Goal: Information Seeking & Learning: Find specific fact

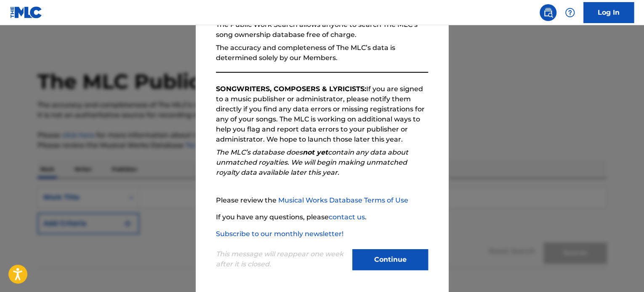
scroll to position [93, 0]
click at [380, 254] on button "Continue" at bounding box center [390, 259] width 76 height 21
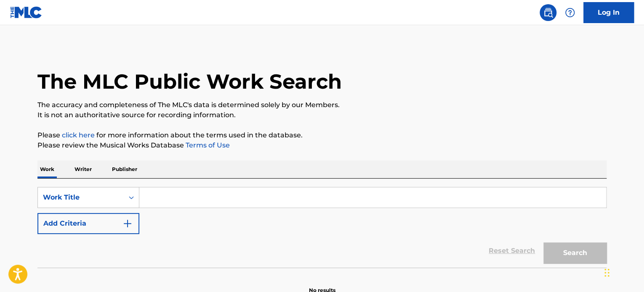
click at [82, 173] on p "Writer" at bounding box center [83, 170] width 22 height 18
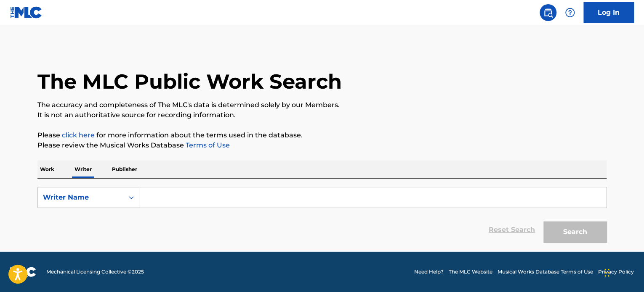
click at [156, 198] on input "Search Form" at bounding box center [372, 198] width 467 height 20
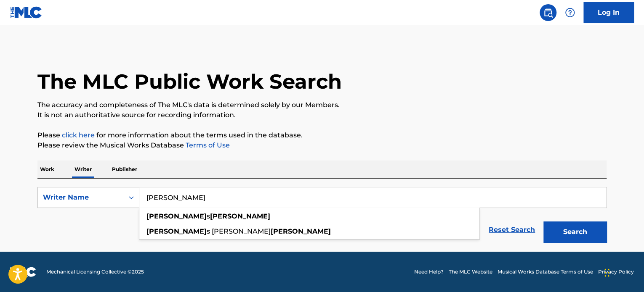
type input "kari taylor"
click at [543, 222] on button "Search" at bounding box center [574, 232] width 63 height 21
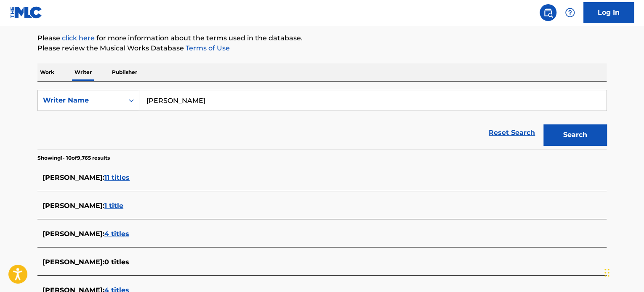
scroll to position [84, 0]
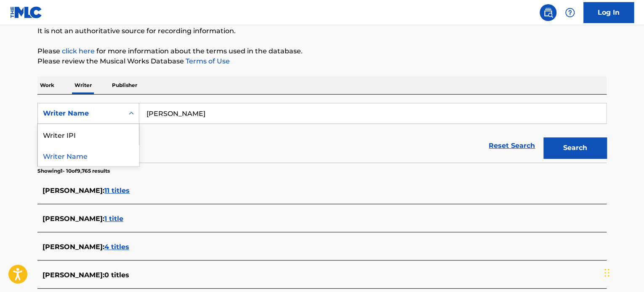
click at [132, 115] on icon "Search Form" at bounding box center [131, 113] width 8 height 8
click at [51, 85] on p "Work" at bounding box center [46, 86] width 19 height 18
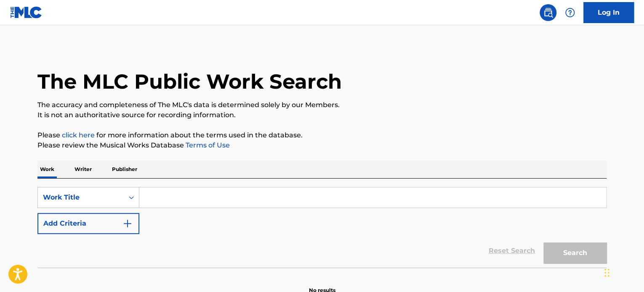
click at [154, 193] on input "Search Form" at bounding box center [372, 198] width 467 height 20
click at [163, 202] on input "Search Form" at bounding box center [372, 198] width 467 height 20
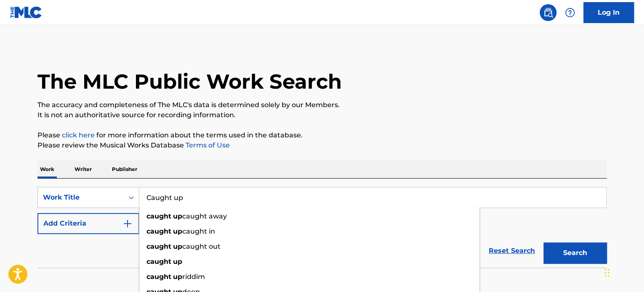
type input "Caught up"
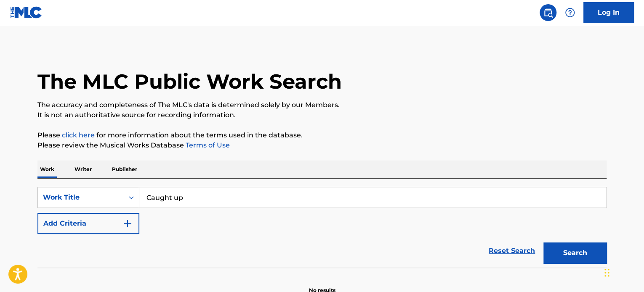
click at [319, 139] on p "Please click here for more information about the terms used in the database." at bounding box center [321, 135] width 569 height 10
click at [134, 222] on button "Add Criteria" at bounding box center [88, 223] width 102 height 21
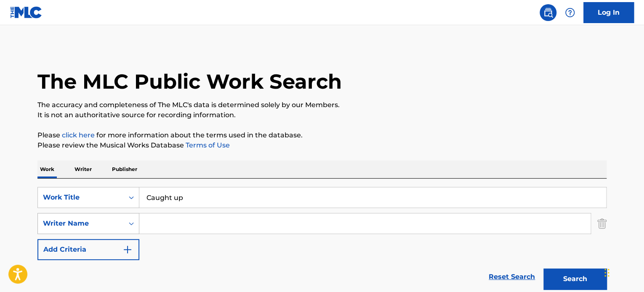
click at [130, 224] on icon "Search Form" at bounding box center [131, 224] width 8 height 8
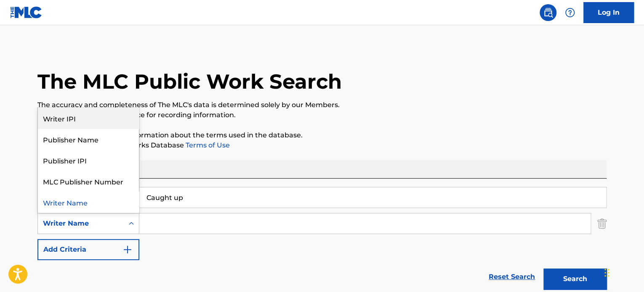
click at [64, 122] on div "Writer IPI" at bounding box center [88, 118] width 101 height 21
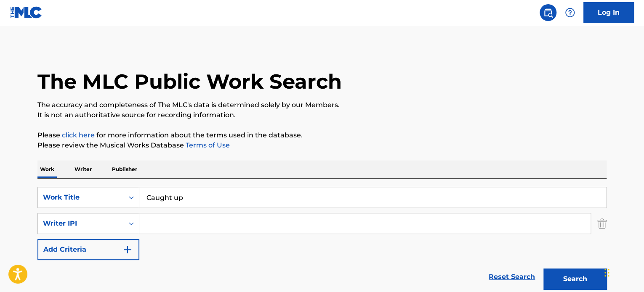
click at [173, 228] on input "Search Form" at bounding box center [364, 224] width 451 height 20
paste input "00574465422"
type input "00574465422"
click at [543, 269] on button "Search" at bounding box center [574, 279] width 63 height 21
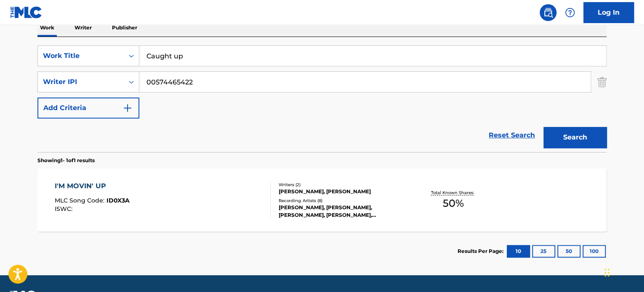
scroll to position [165, 0]
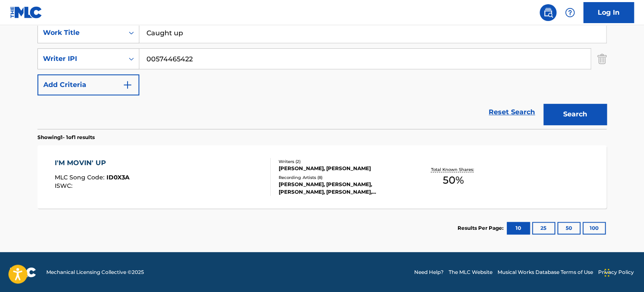
click at [311, 169] on div "KAREN TAYLOR, WENDELL WELLMAN" at bounding box center [342, 169] width 127 height 8
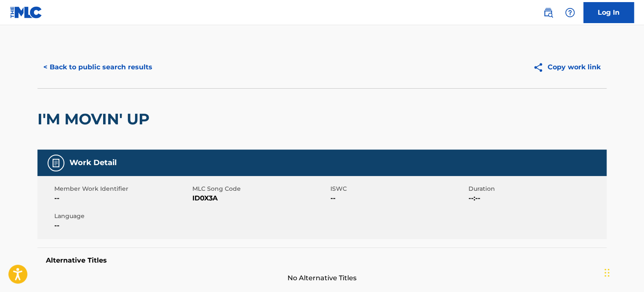
click at [48, 68] on button "< Back to public search results" at bounding box center [97, 67] width 121 height 21
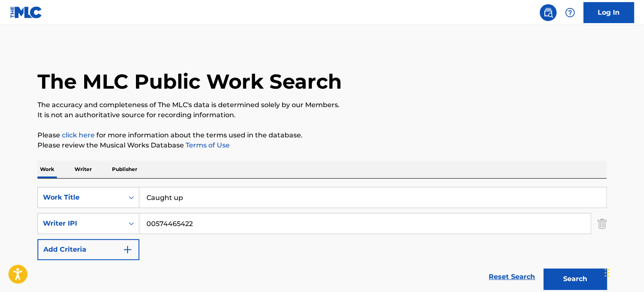
click at [601, 221] on img "Search Form" at bounding box center [601, 223] width 9 height 21
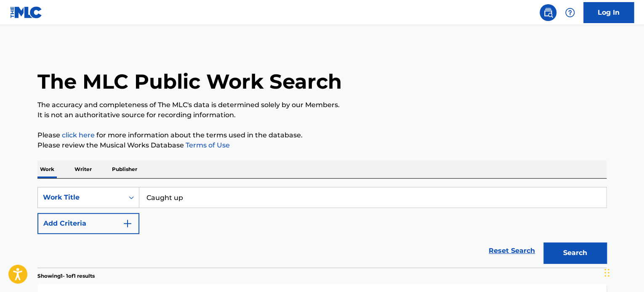
click at [90, 170] on p "Writer" at bounding box center [83, 170] width 22 height 18
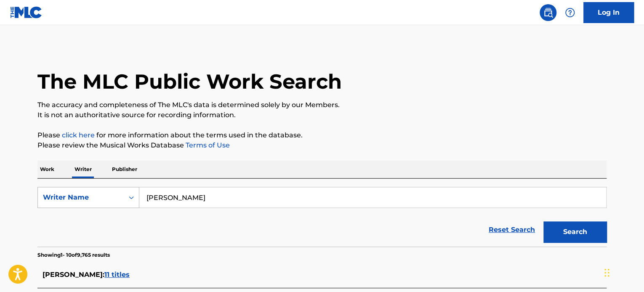
click at [129, 196] on icon "Search Form" at bounding box center [131, 198] width 8 height 8
click at [69, 218] on div "Writer IPI" at bounding box center [88, 218] width 101 height 21
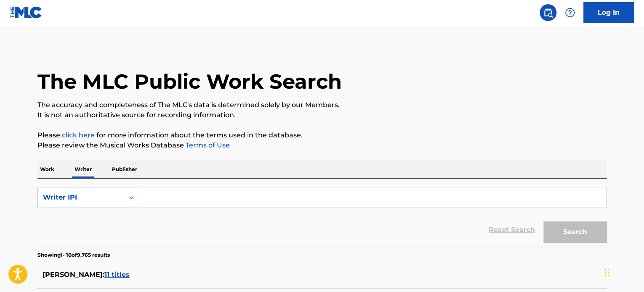
click at [154, 201] on input "Search Form" at bounding box center [372, 198] width 467 height 20
paste input "00574465422"
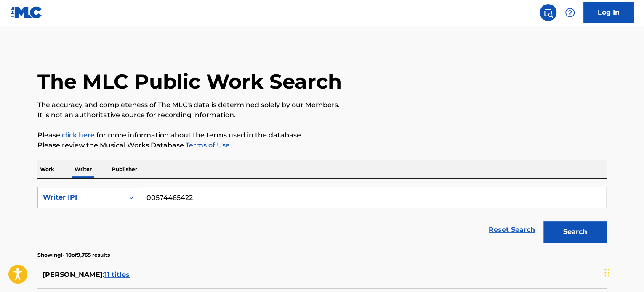
type input "00574465422"
click at [568, 232] on button "Search" at bounding box center [574, 232] width 63 height 21
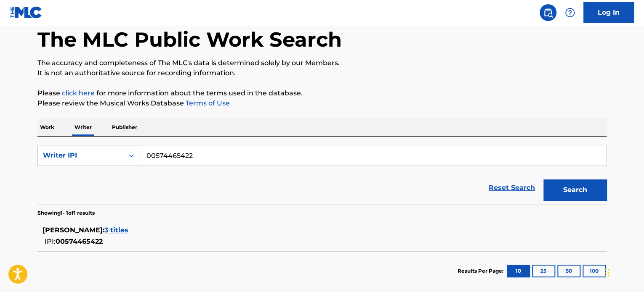
scroll to position [84, 0]
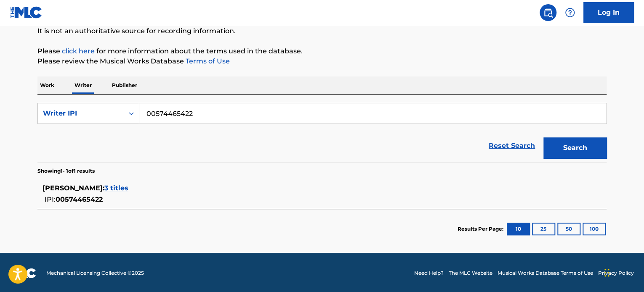
click at [104, 188] on span "3 titles" at bounding box center [116, 188] width 24 height 8
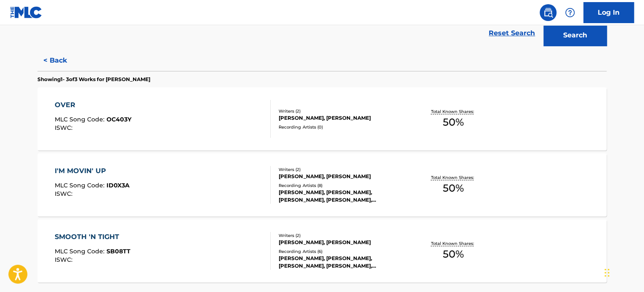
scroll to position [210, 0]
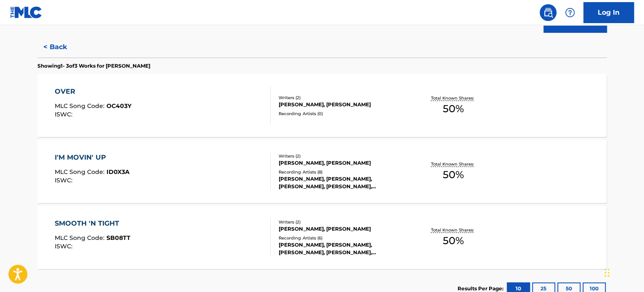
click at [95, 104] on span "MLC Song Code :" at bounding box center [81, 106] width 52 height 8
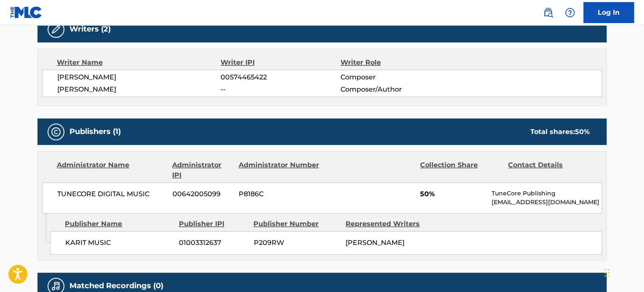
scroll to position [294, 0]
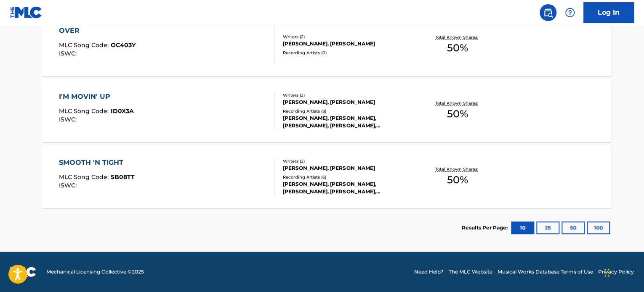
scroll to position [271, 0]
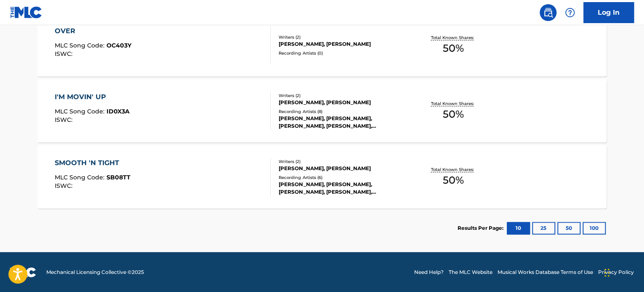
click at [85, 101] on div "I'M MOVIN' UP" at bounding box center [92, 97] width 75 height 10
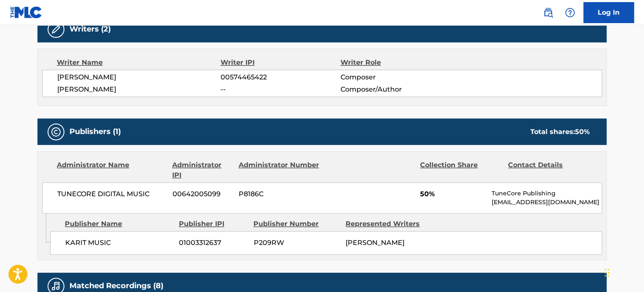
scroll to position [294, 0]
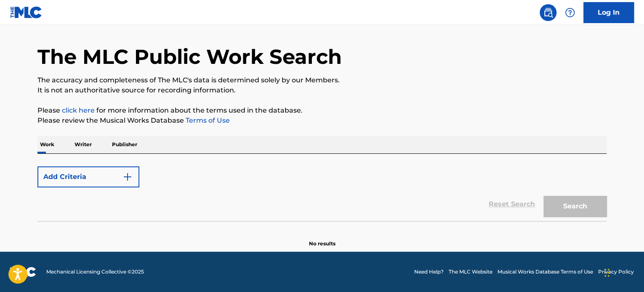
scroll to position [271, 0]
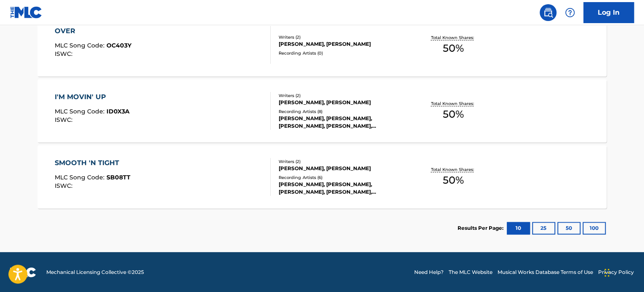
click at [99, 165] on div "SMOOTH 'N TIGHT" at bounding box center [93, 163] width 76 height 10
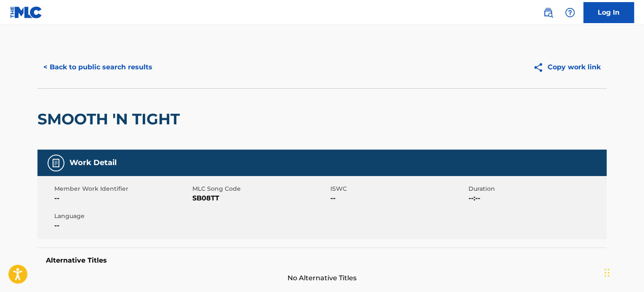
click at [48, 65] on button "< Back to public search results" at bounding box center [97, 67] width 121 height 21
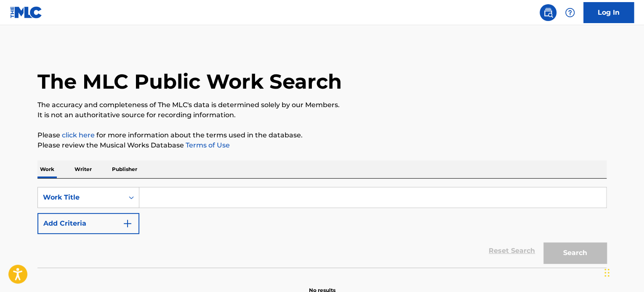
click at [83, 170] on p "Writer" at bounding box center [83, 170] width 22 height 18
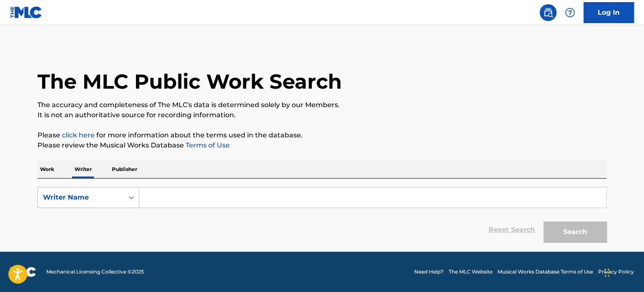
click at [113, 192] on div "Writer Name" at bounding box center [81, 198] width 86 height 16
click at [68, 217] on div "Writer IPI" at bounding box center [88, 218] width 101 height 21
click at [173, 199] on input "Search Form" at bounding box center [372, 198] width 467 height 20
paste input "00574465422"
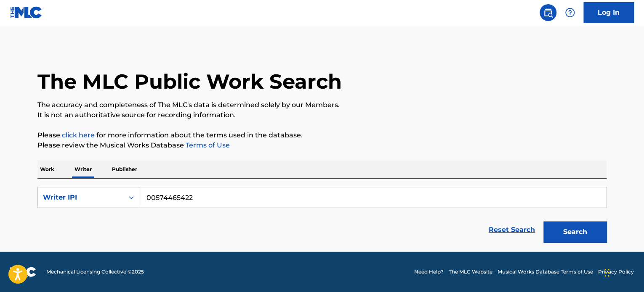
type input "00574465422"
click at [580, 230] on button "Search" at bounding box center [574, 232] width 63 height 21
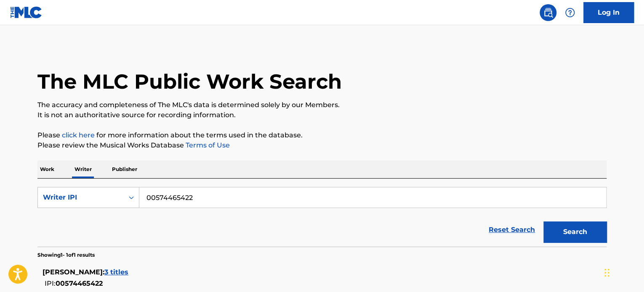
drag, startPoint x: 200, startPoint y: 193, endPoint x: 149, endPoint y: 191, distance: 51.0
click at [149, 191] on input "00574465422" at bounding box center [372, 198] width 467 height 20
